Goal: Transaction & Acquisition: Purchase product/service

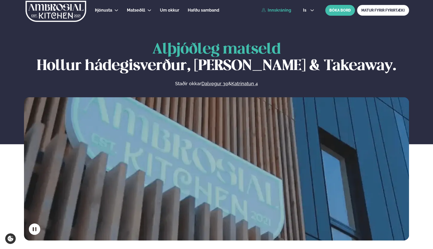
click at [274, 11] on link "Innskráning" at bounding box center [276, 10] width 30 height 5
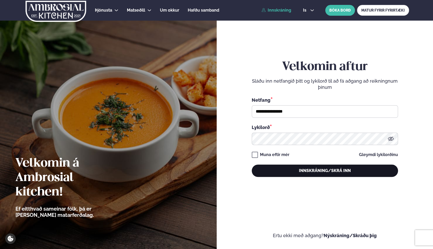
click at [270, 174] on button "Innskráning/Skrá inn" at bounding box center [325, 171] width 146 height 12
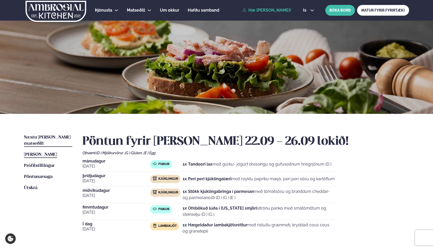
click at [54, 135] on link "Næstu [PERSON_NAME] matseðill Næsta vika" at bounding box center [48, 141] width 48 height 12
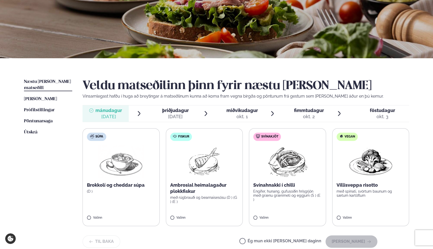
scroll to position [66, 0]
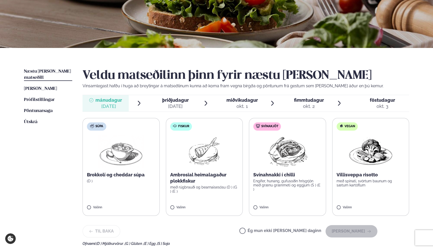
click at [196, 183] on p "Ambrosial heimalagaður plokkfiskur" at bounding box center [204, 178] width 68 height 12
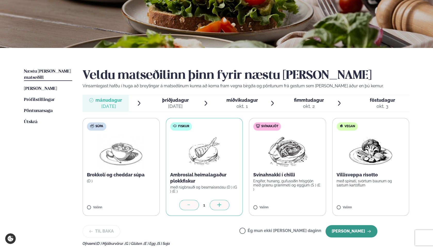
click at [368, 235] on button "[PERSON_NAME]" at bounding box center [351, 231] width 52 height 12
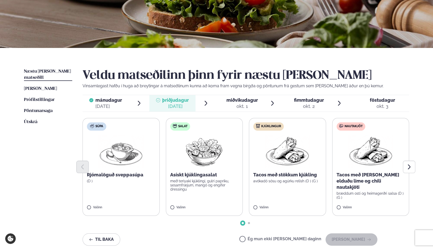
click at [307, 198] on label "Kjúklingur Tacos með stökkum kjúkling avókadó sósu og agúrku relish (D ) (G ) V…" at bounding box center [287, 167] width 77 height 98
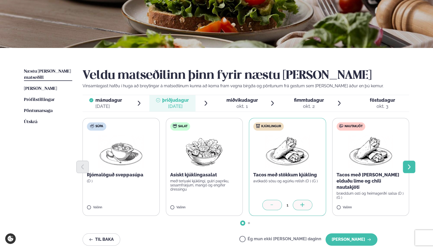
click at [409, 167] on icon "Next slide" at bounding box center [409, 167] width 6 height 6
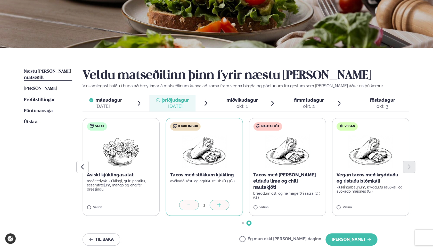
click at [190, 203] on icon at bounding box center [188, 205] width 5 height 5
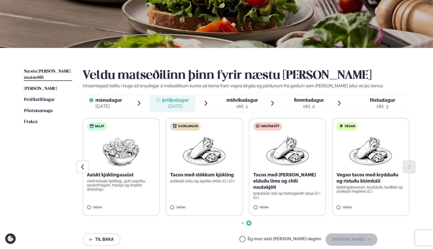
click at [268, 195] on label "Nautakjöt Tacos með [PERSON_NAME] elduðu lime og chili nautakjöti bræddum osti …" at bounding box center [287, 167] width 77 height 98
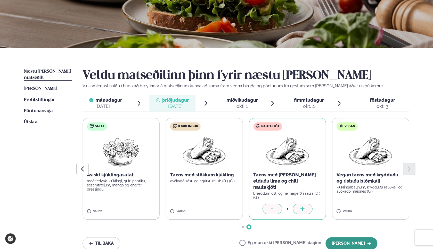
click at [349, 239] on button "[PERSON_NAME]" at bounding box center [351, 244] width 52 height 12
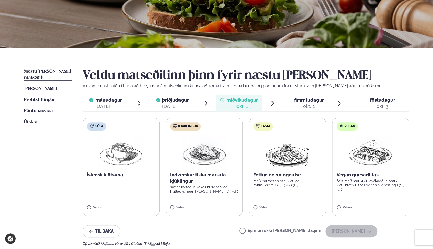
click at [211, 199] on label "Kjúklingur Indverskur tikka marsala kjúklingur sætar kartöflur, kókos hrísgrjón…" at bounding box center [204, 167] width 77 height 98
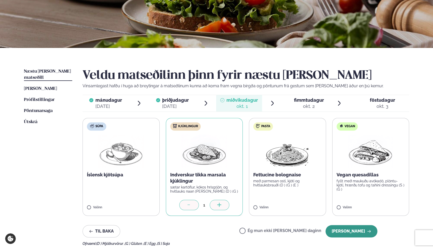
click at [353, 235] on button "[PERSON_NAME]" at bounding box center [351, 231] width 52 height 12
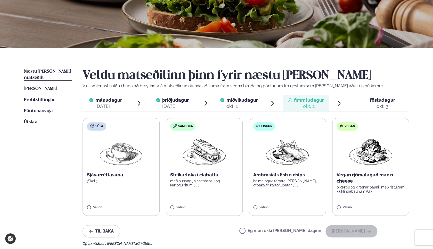
click at [279, 193] on label "Fiskur Ambrosials fish n chips heimalöguð tartare [PERSON_NAME], ofbakaðir kart…" at bounding box center [287, 167] width 77 height 98
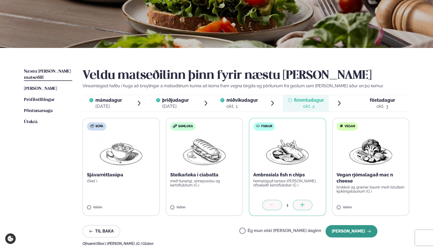
click at [351, 236] on button "[PERSON_NAME]" at bounding box center [351, 231] width 52 height 12
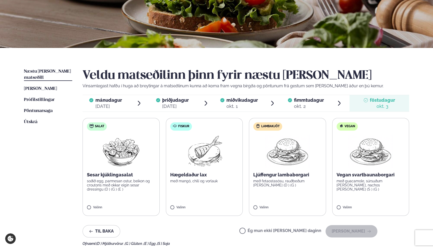
click at [216, 193] on label "Fiskur Hægeldaður lax með mangó, chilí og [PERSON_NAME]" at bounding box center [204, 167] width 77 height 98
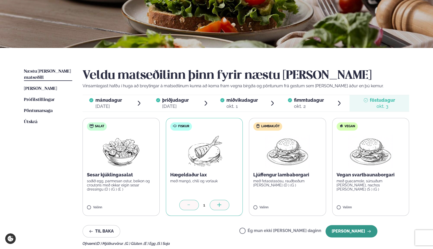
click at [345, 232] on button "[PERSON_NAME]" at bounding box center [351, 231] width 52 height 12
